Goal: Navigation & Orientation: Find specific page/section

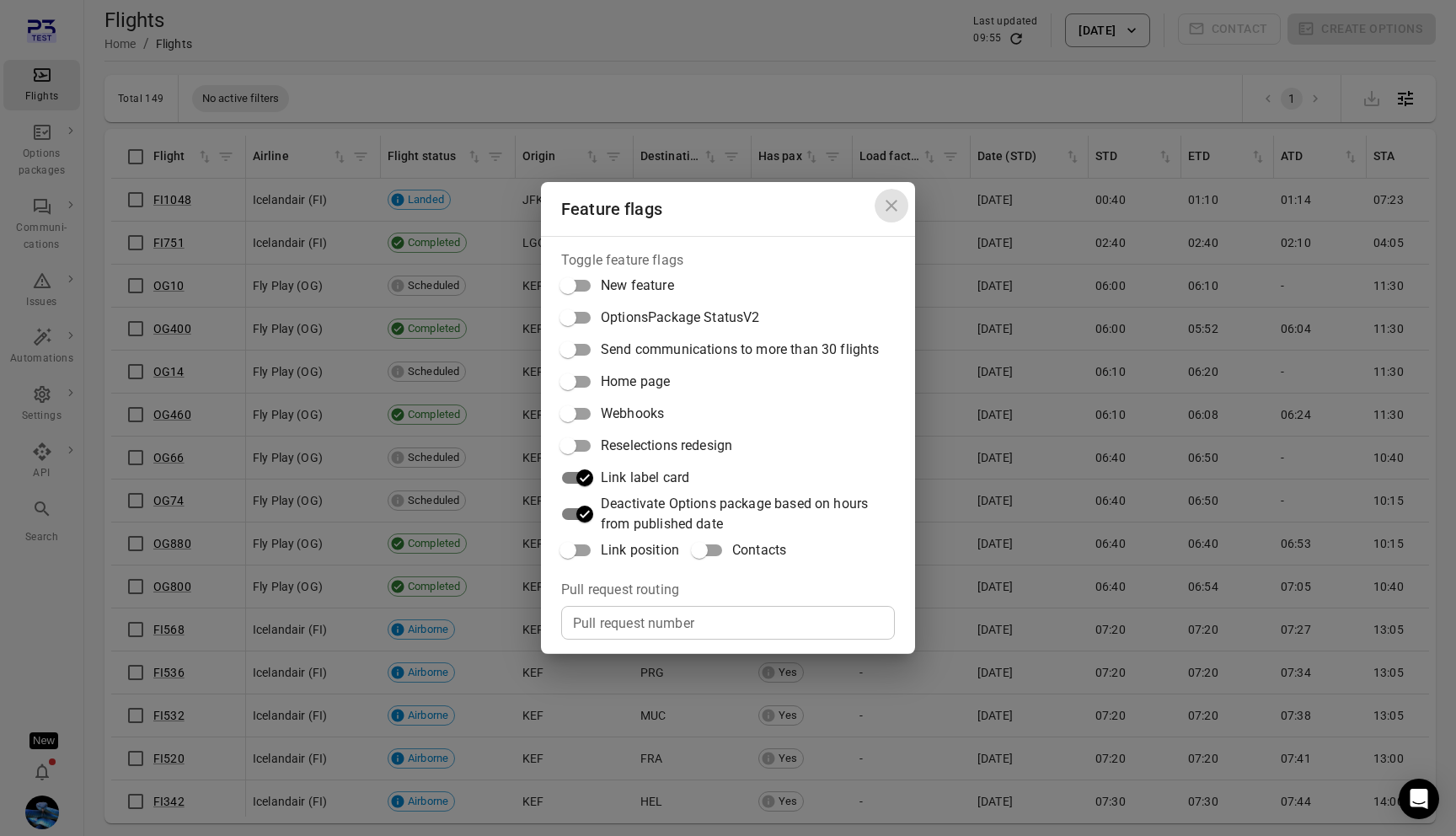
click at [889, 202] on icon "Close dialog" at bounding box center [892, 205] width 12 height 12
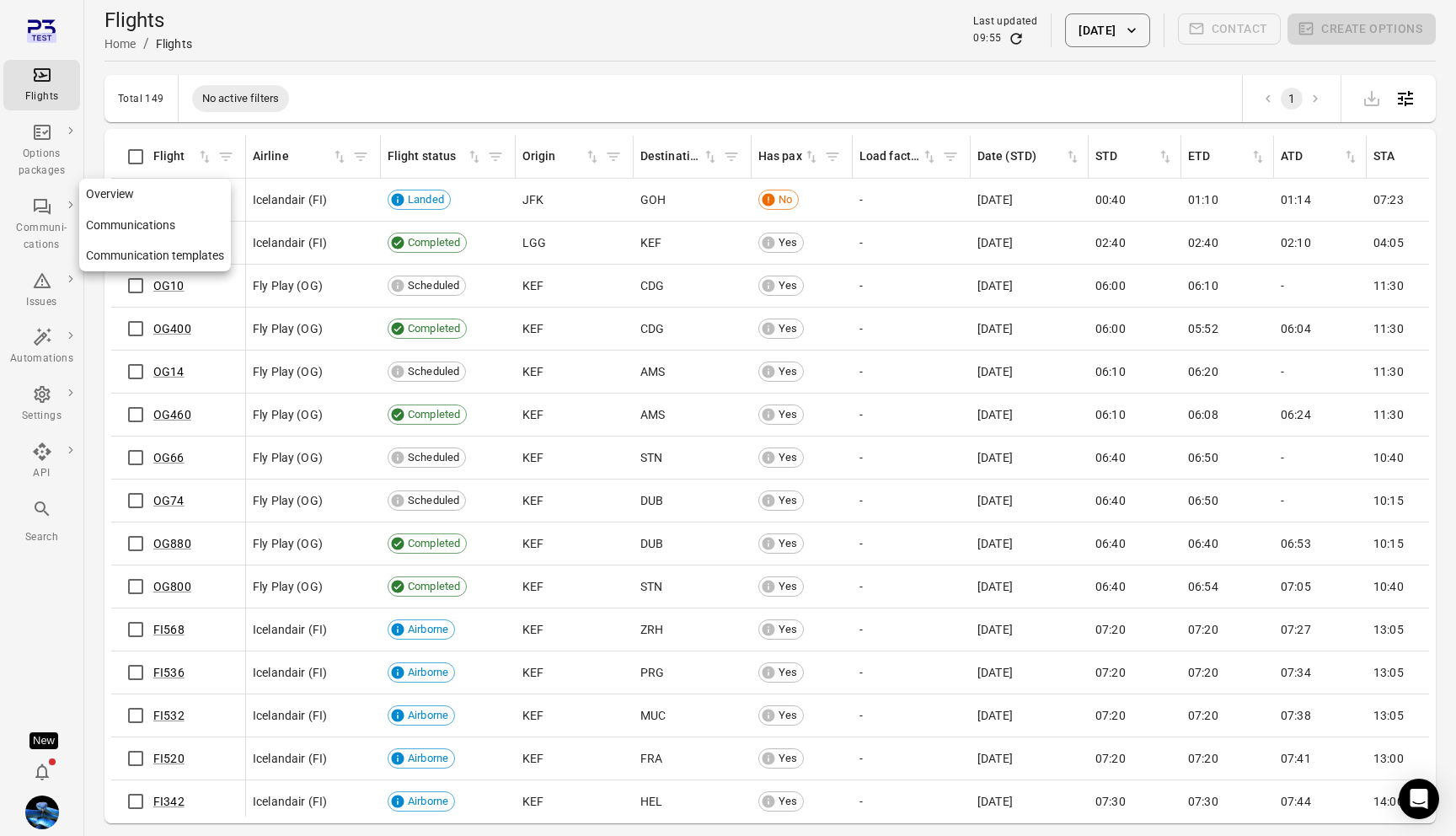
click at [134, 253] on link "Communication templates" at bounding box center [155, 256] width 152 height 31
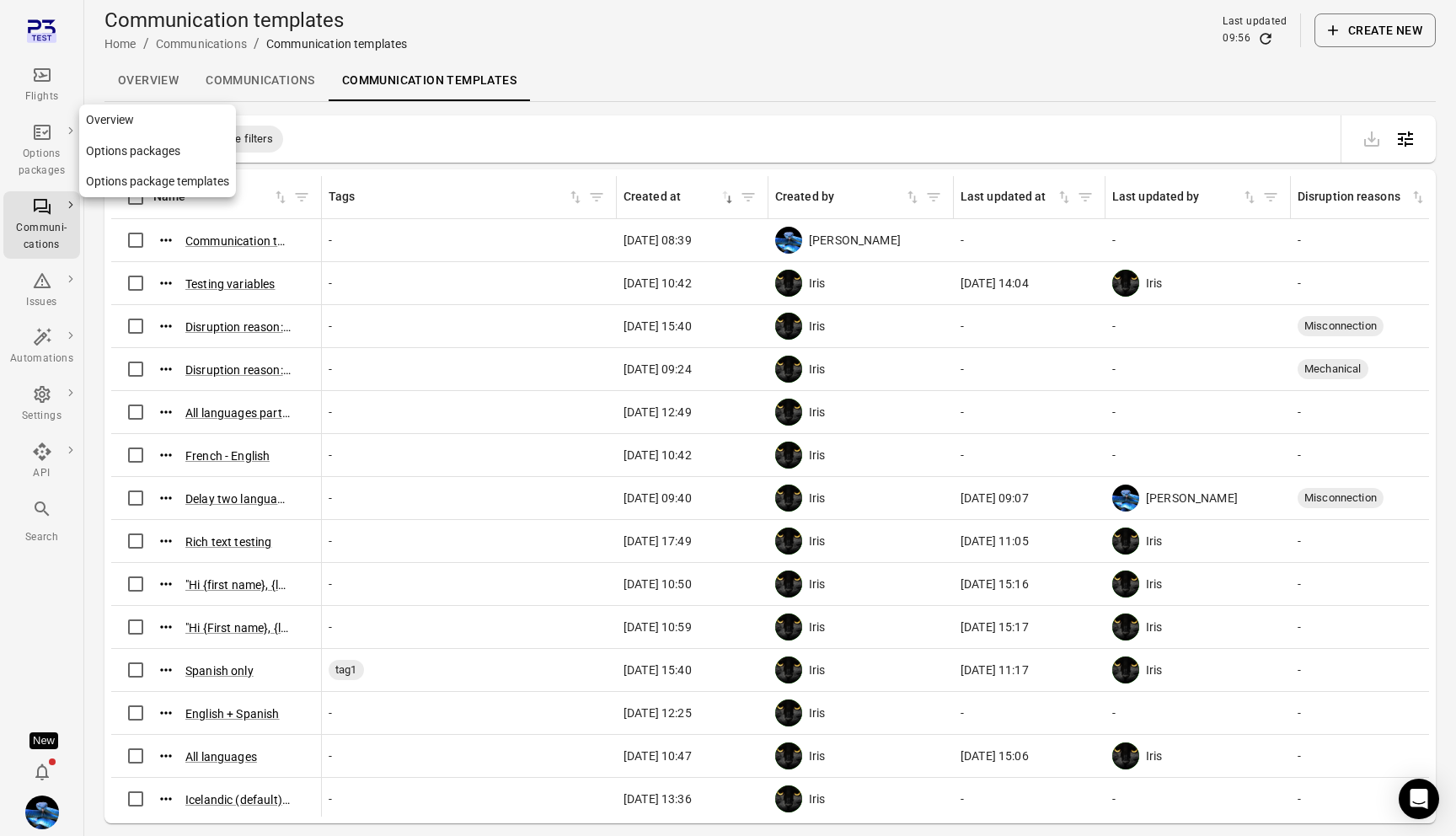
click at [125, 192] on link "Options package templates" at bounding box center [157, 182] width 156 height 31
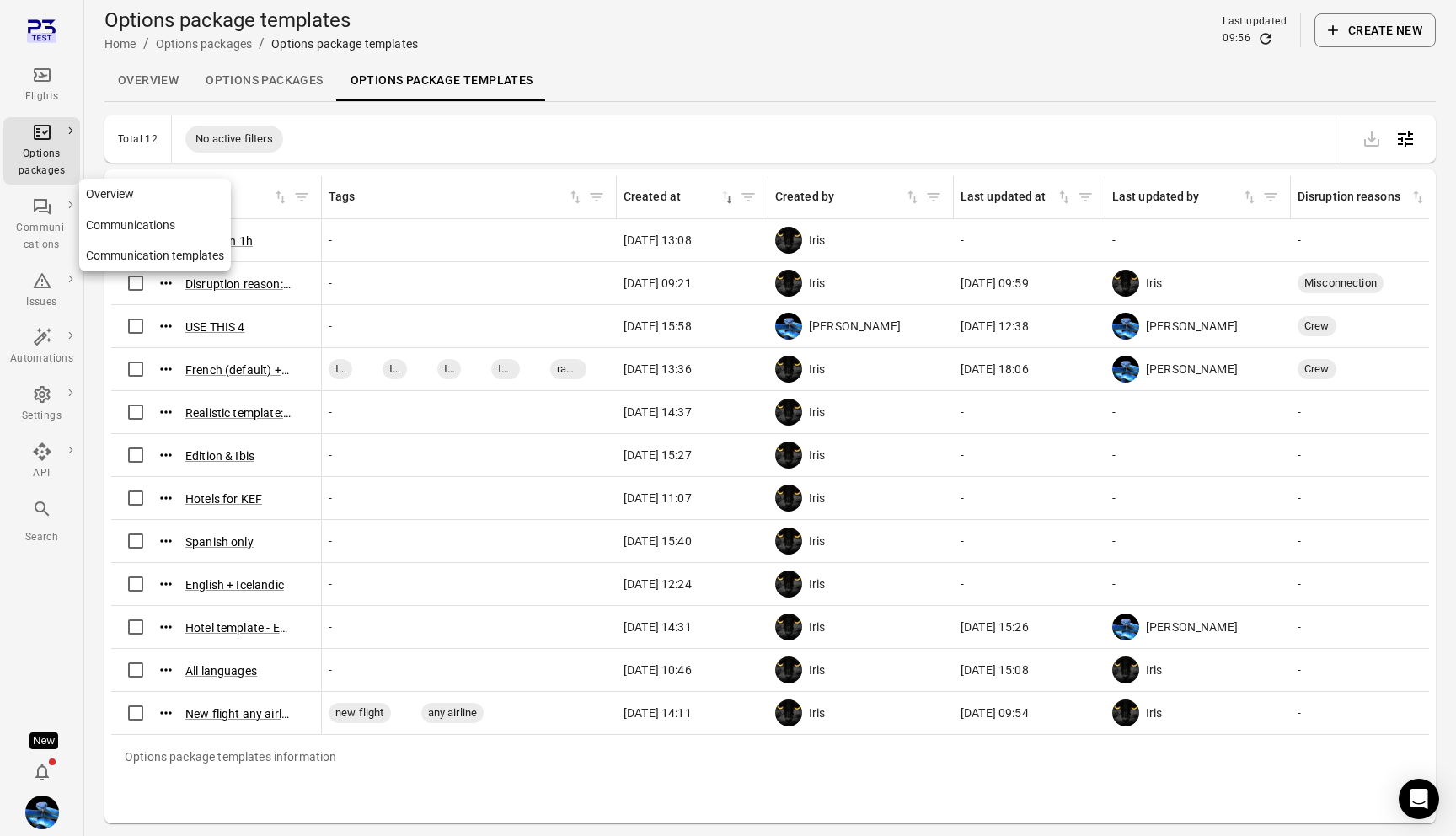
click at [126, 265] on link "Communication templates" at bounding box center [155, 256] width 152 height 31
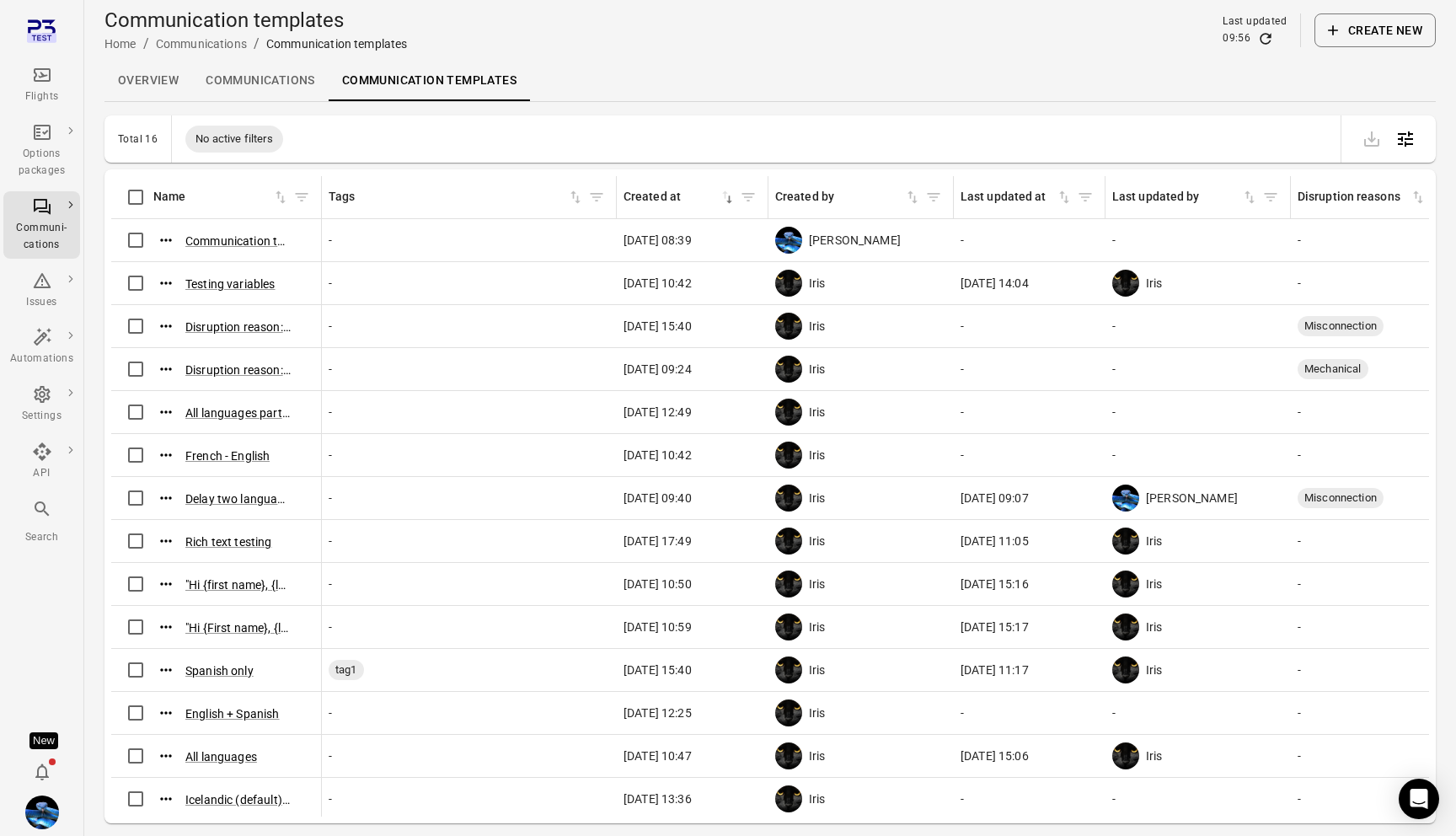
click at [34, 81] on icon "Main navigation" at bounding box center [42, 75] width 20 height 20
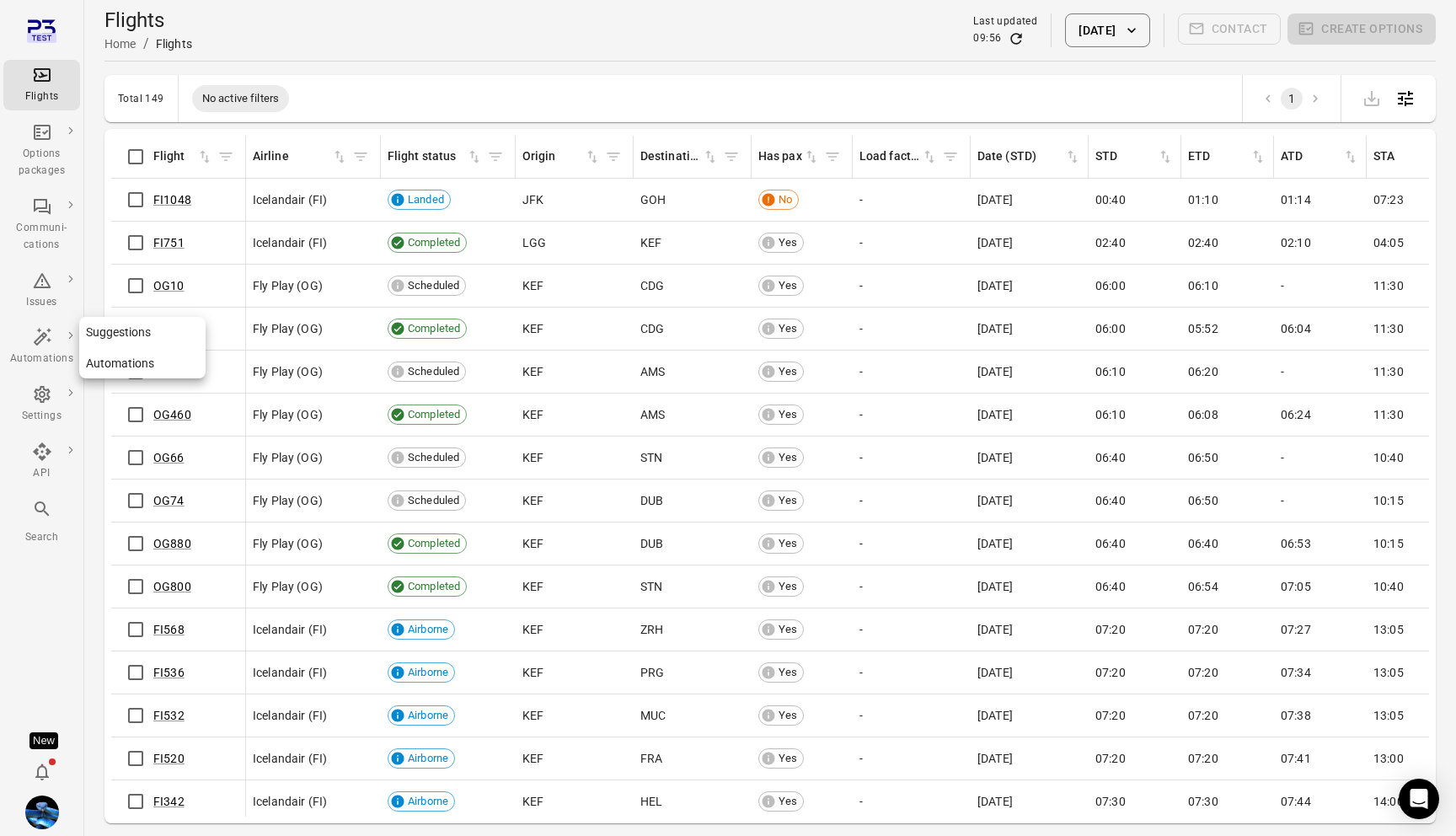
click at [37, 342] on icon "Main navigation" at bounding box center [42, 338] width 20 height 20
